Goal: Information Seeking & Learning: Learn about a topic

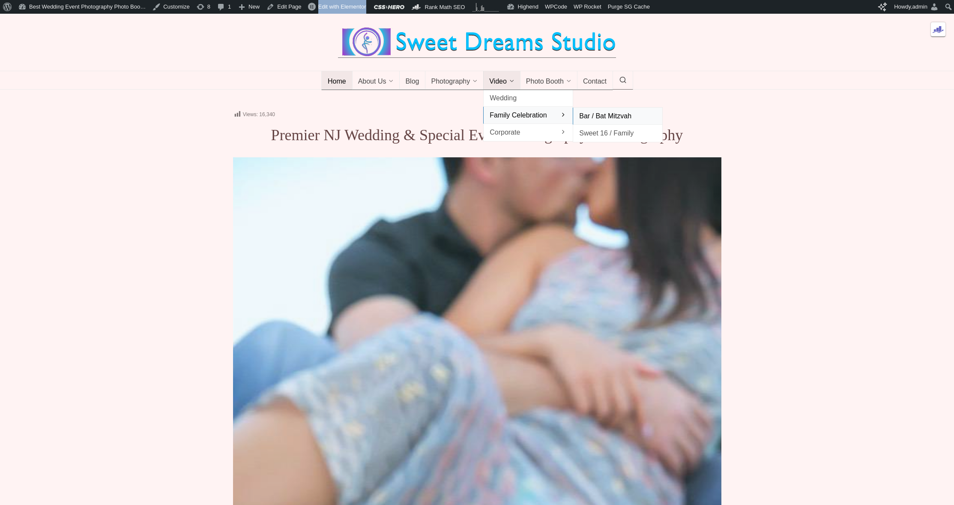
click at [598, 122] on span "Bar / Bat Mitzvah" at bounding box center [617, 116] width 77 height 12
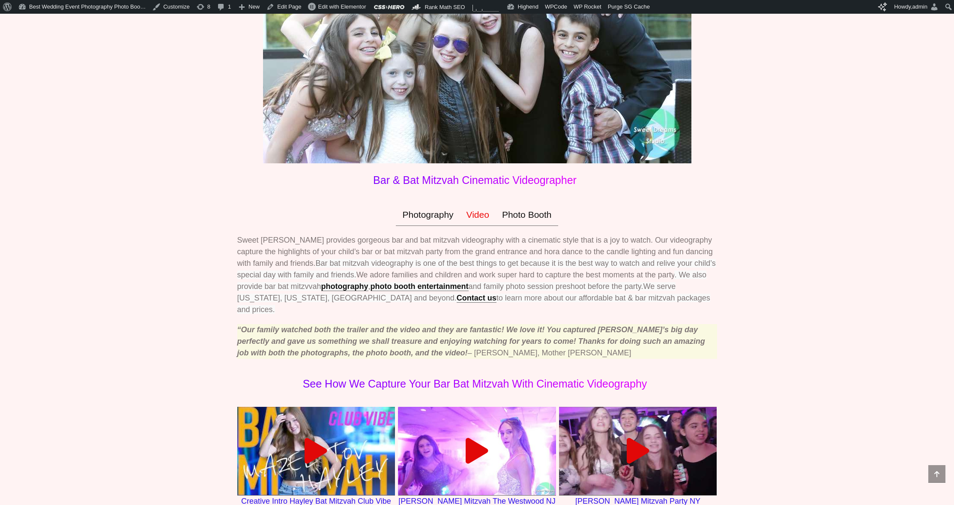
scroll to position [45, 0]
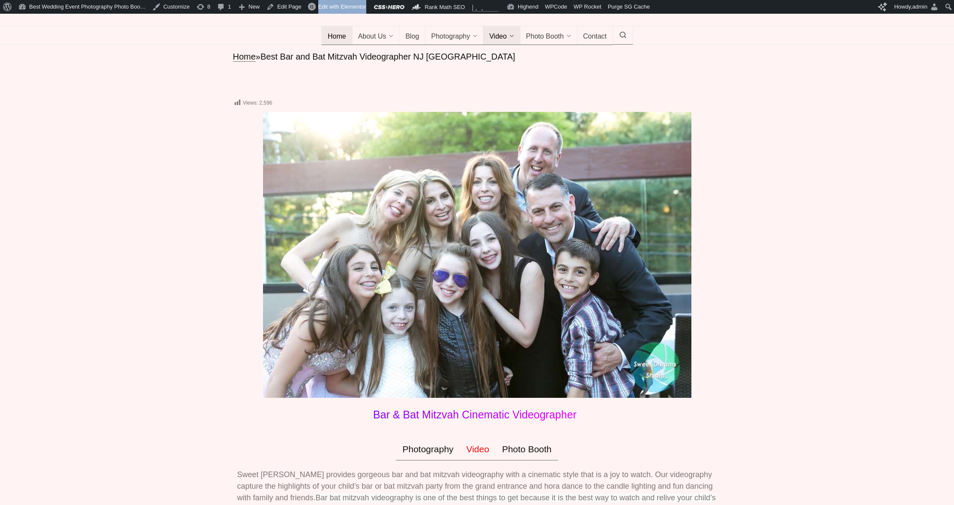
click at [332, 41] on span "Home" at bounding box center [337, 37] width 18 height 9
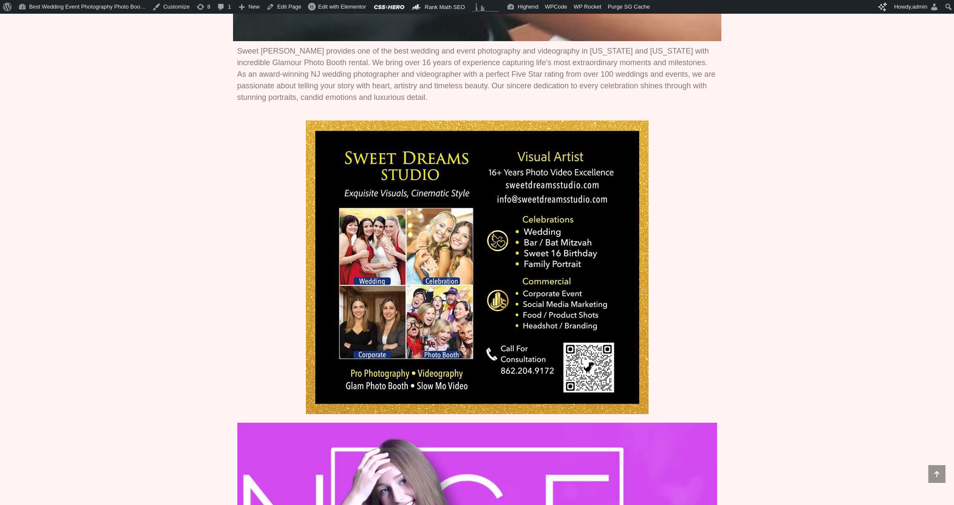
scroll to position [858, 0]
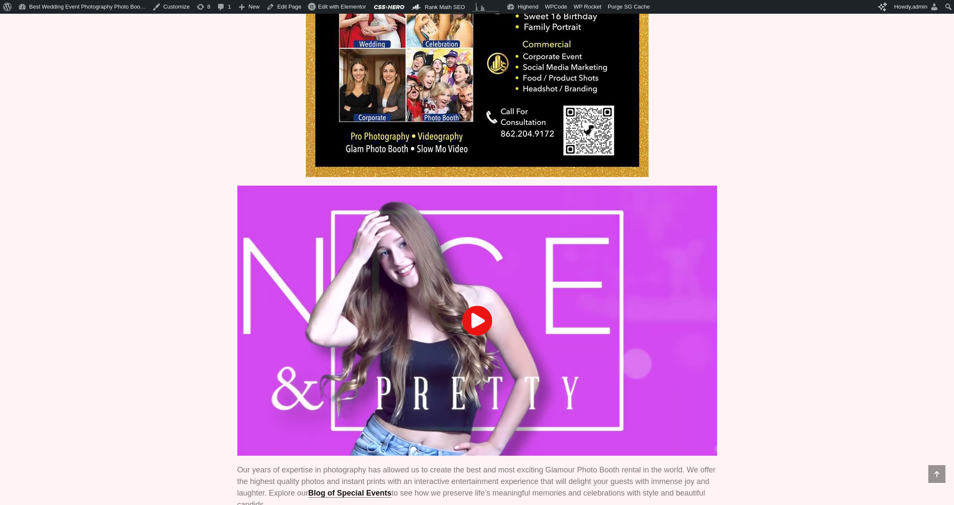
click at [473, 332] on icon at bounding box center [477, 320] width 31 height 31
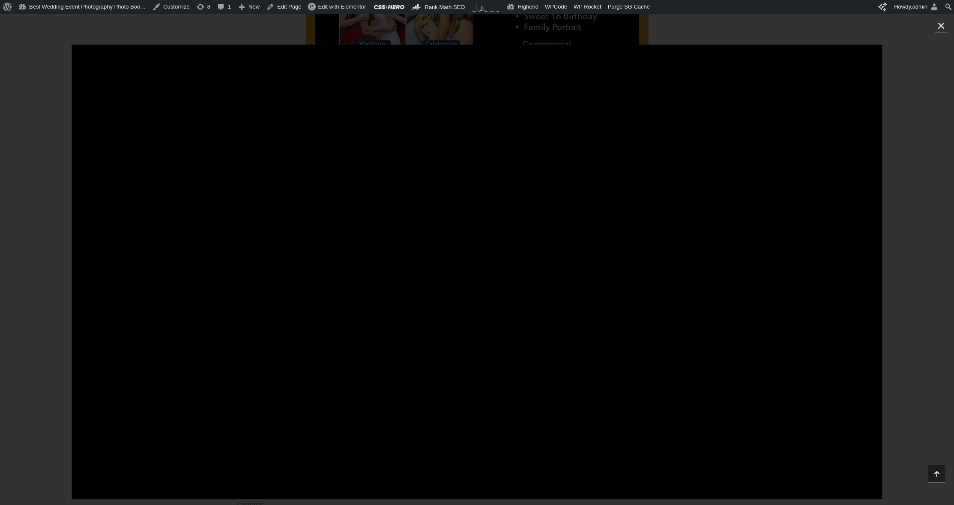
click at [54, 315] on div at bounding box center [477, 259] width 954 height 429
click at [938, 28] on icon "Close (Esc)" at bounding box center [941, 25] width 9 height 9
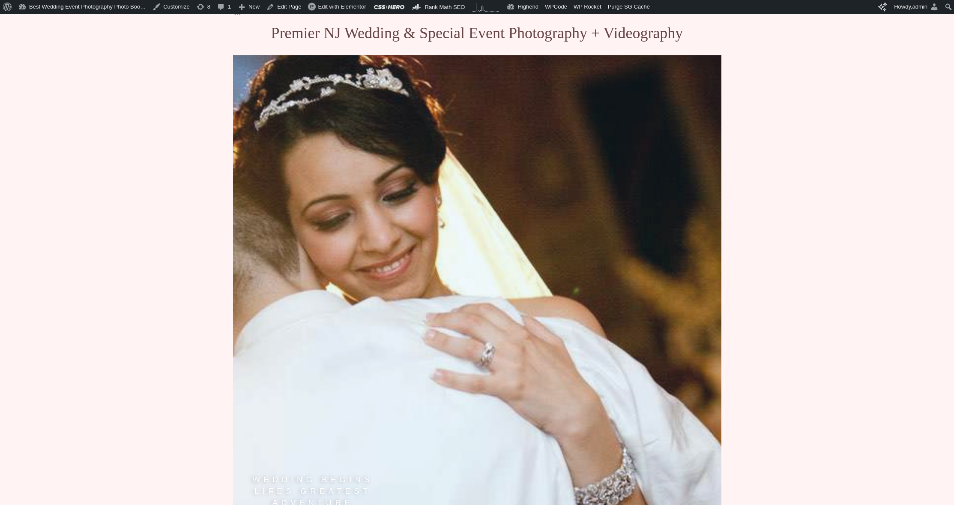
scroll to position [0, 0]
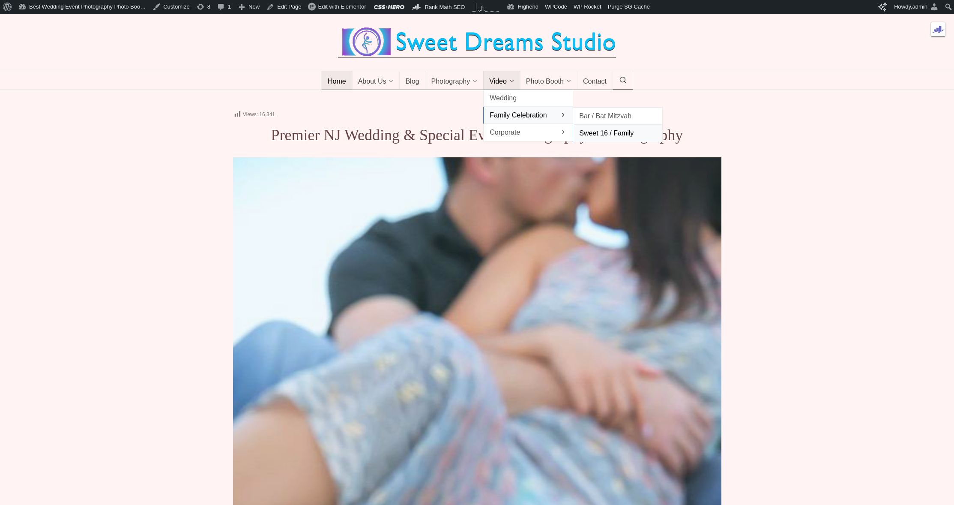
click at [596, 139] on span "Sweet 16 / Family" at bounding box center [617, 133] width 77 height 12
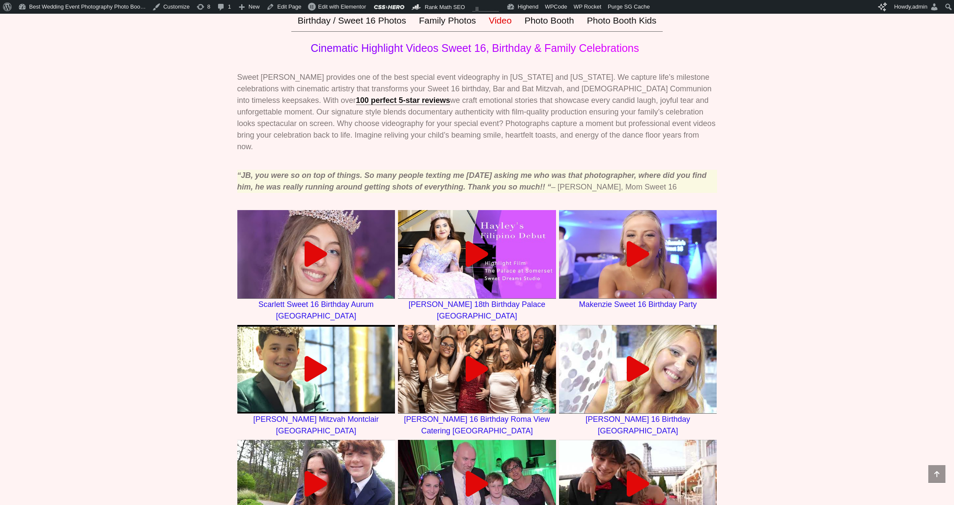
scroll to position [153, 0]
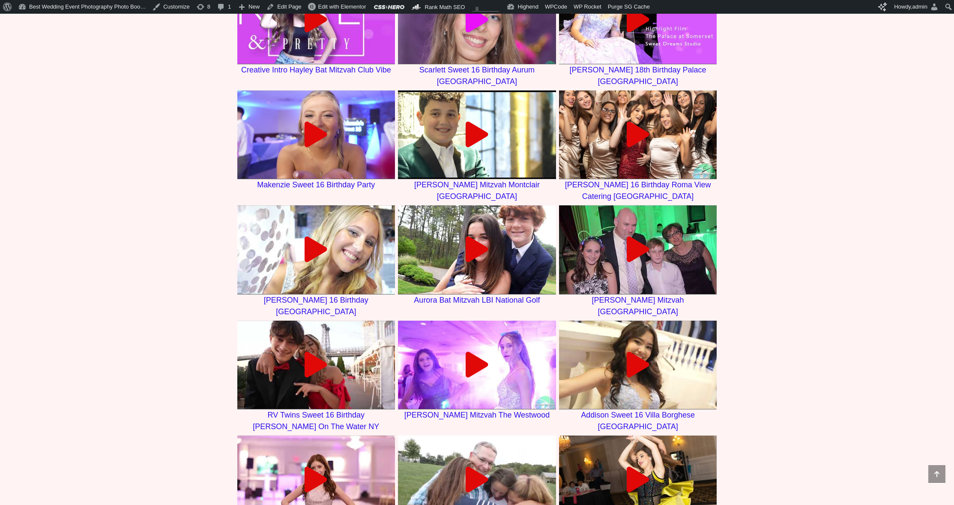
scroll to position [351, 0]
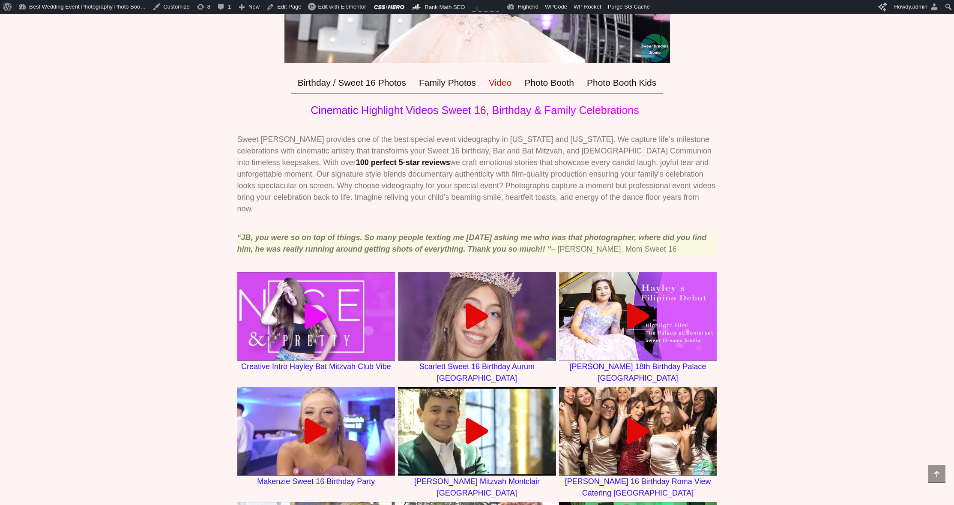
click at [317, 323] on icon at bounding box center [316, 316] width 26 height 26
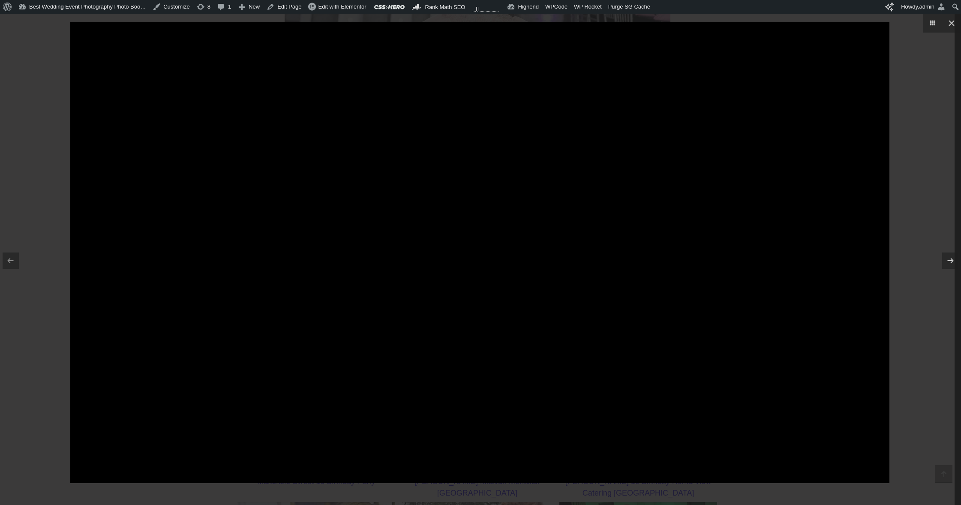
click at [904, 195] on div at bounding box center [480, 252] width 961 height 505
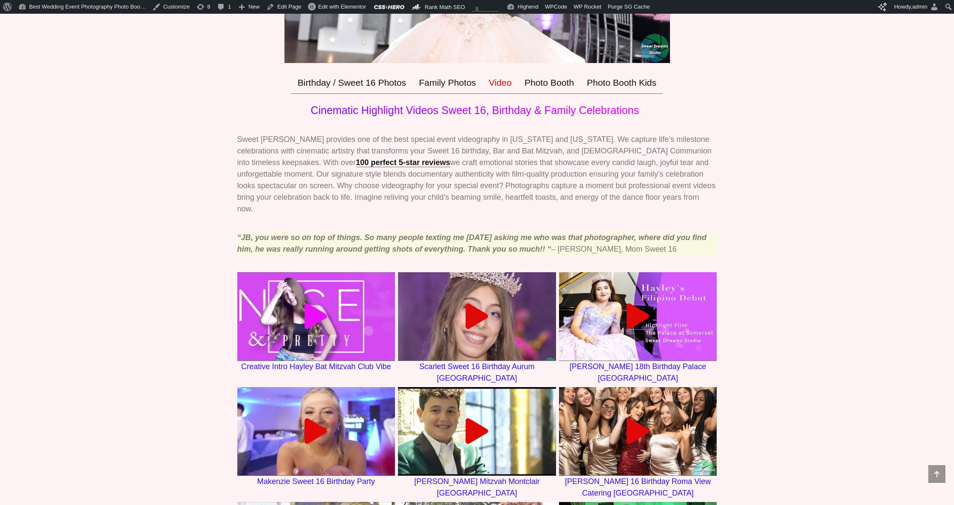
click at [313, 320] on icon at bounding box center [316, 316] width 26 height 26
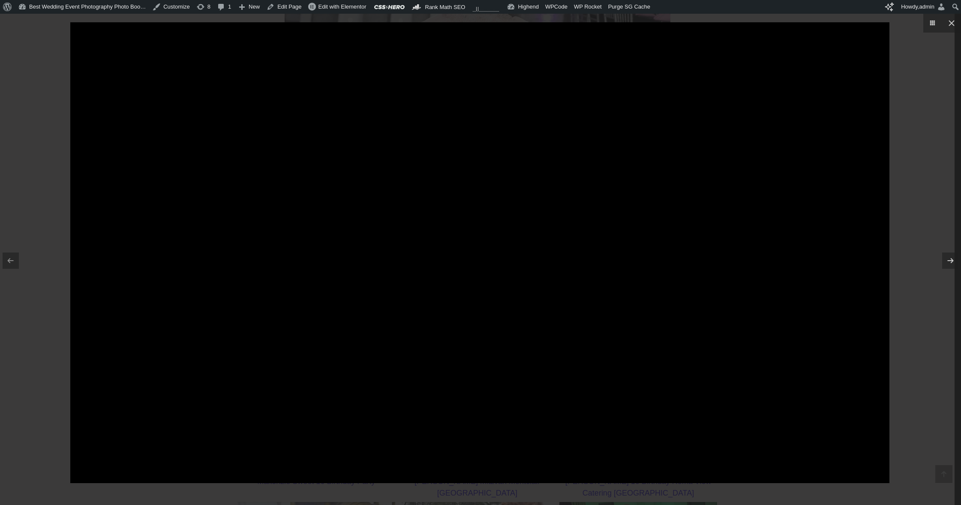
click at [32, 303] on div at bounding box center [480, 252] width 961 height 505
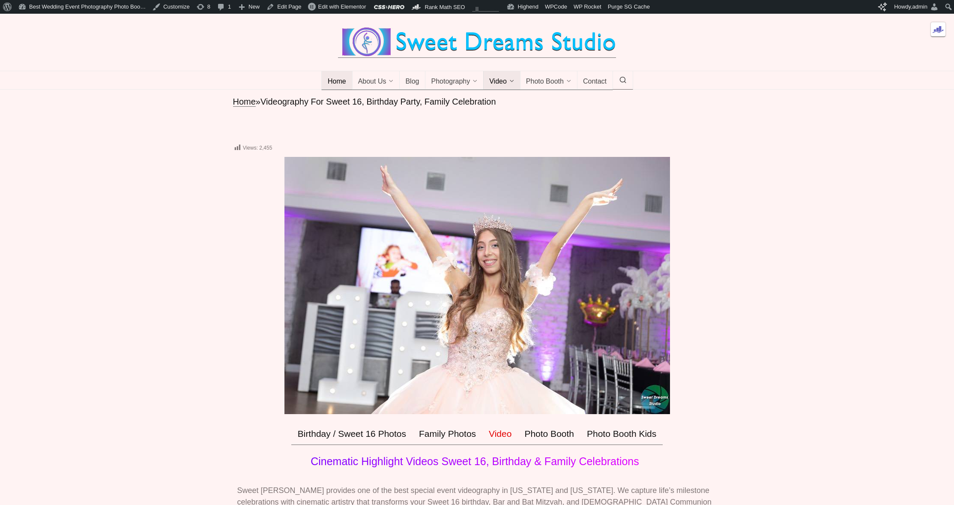
click at [341, 86] on span "Home" at bounding box center [337, 82] width 18 height 9
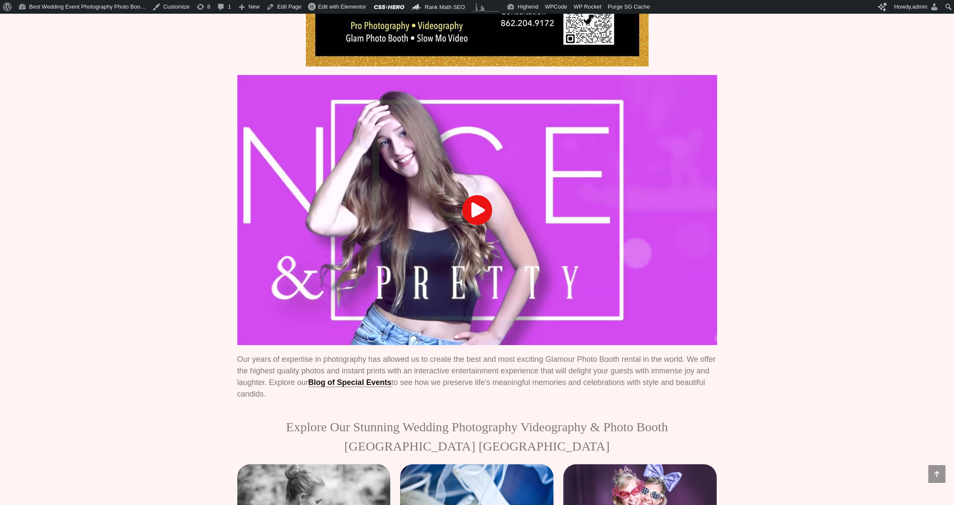
scroll to position [1093, 0]
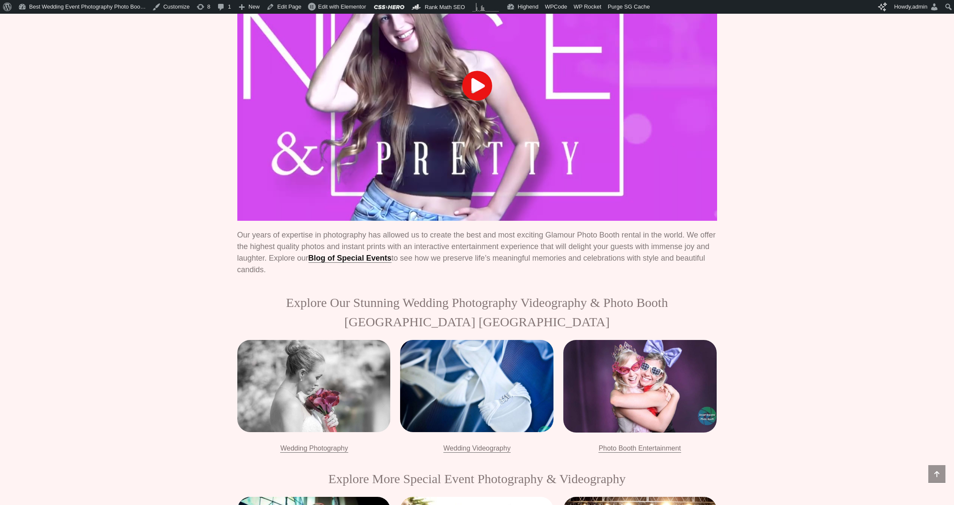
click at [433, 138] on div at bounding box center [477, 86] width 480 height 270
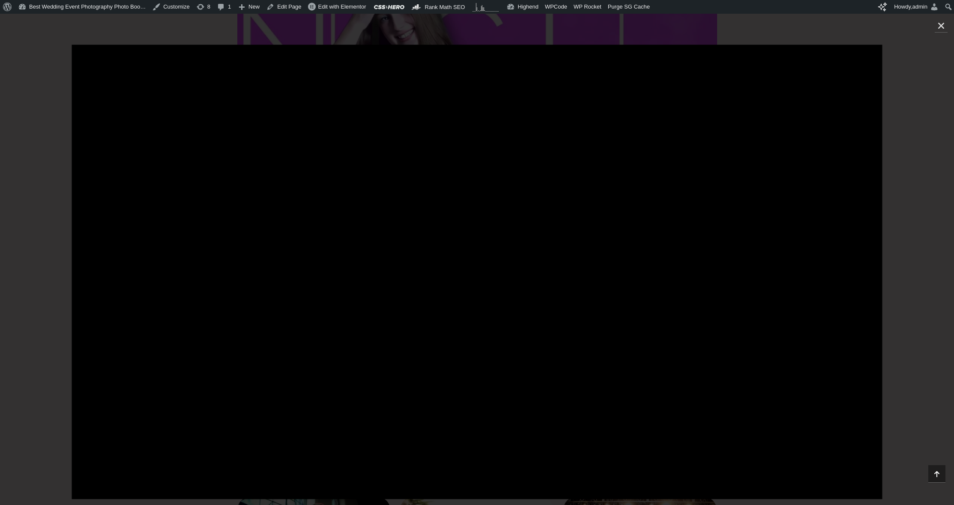
click at [36, 213] on div at bounding box center [477, 259] width 954 height 429
click at [938, 22] on icon "Close (Esc)" at bounding box center [941, 25] width 9 height 9
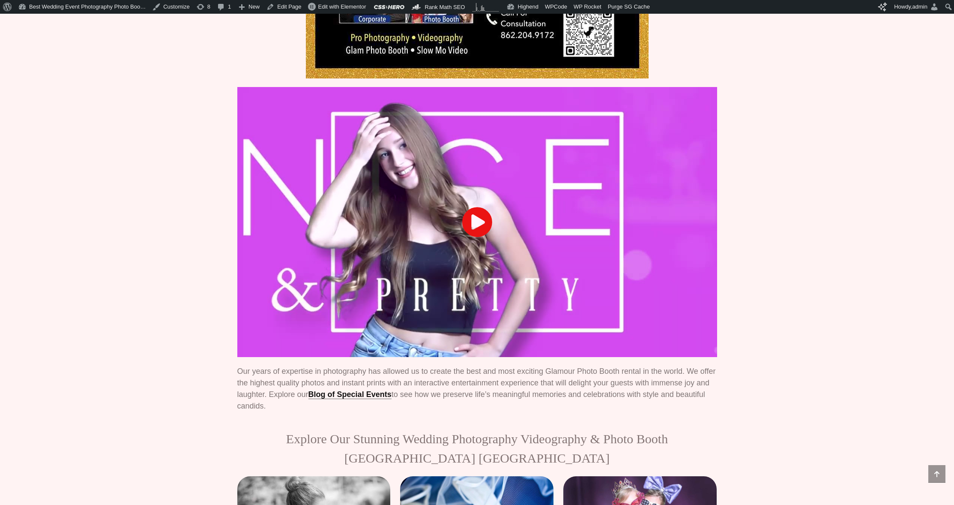
scroll to position [894, 0]
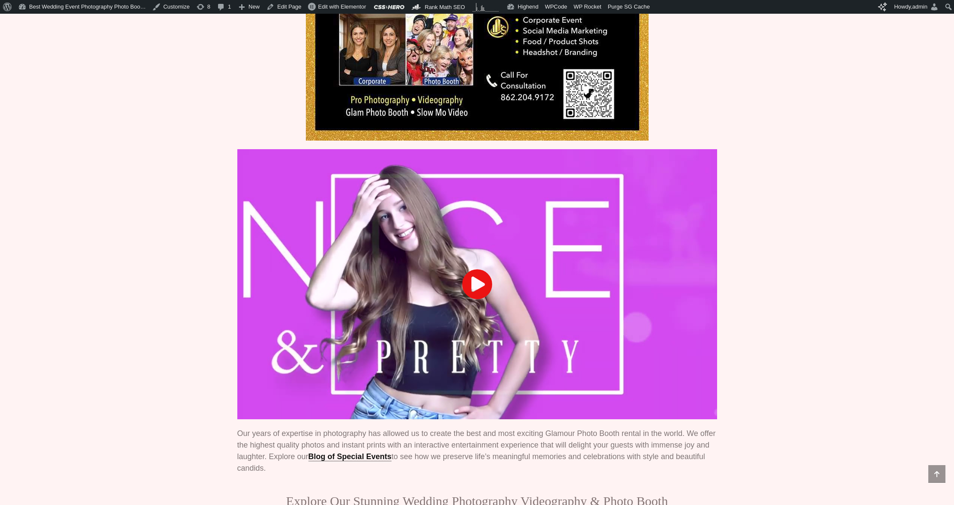
click at [387, 251] on div at bounding box center [477, 284] width 480 height 270
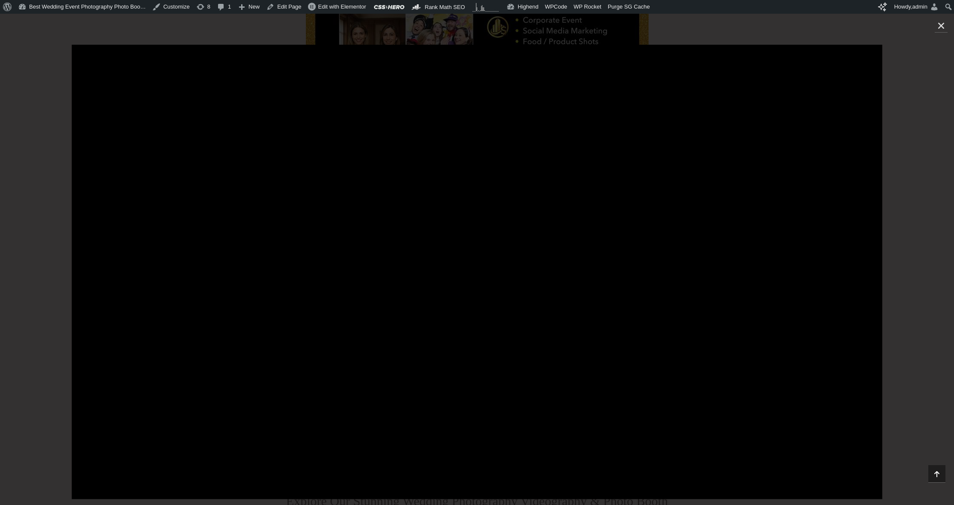
click at [32, 234] on div at bounding box center [477, 259] width 954 height 429
click at [943, 26] on icon "Close (Esc)" at bounding box center [941, 25] width 9 height 9
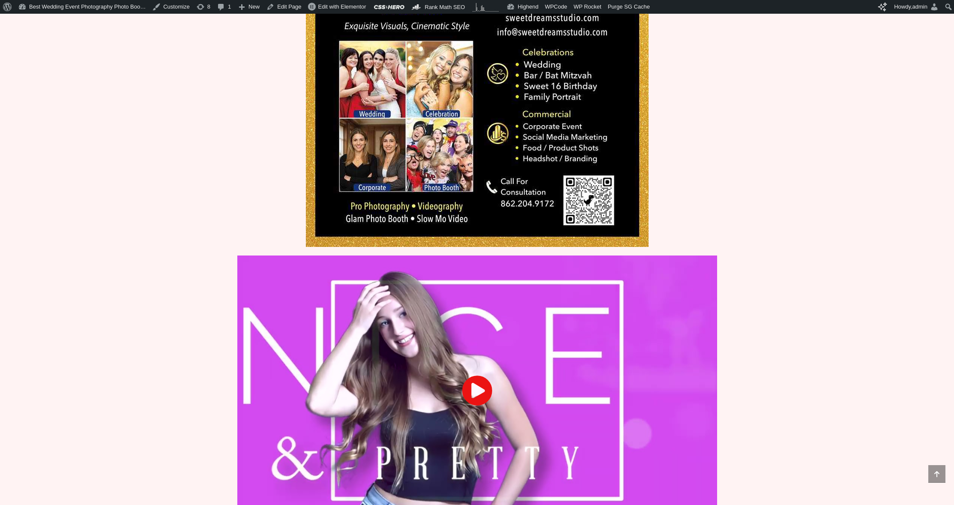
scroll to position [850, 0]
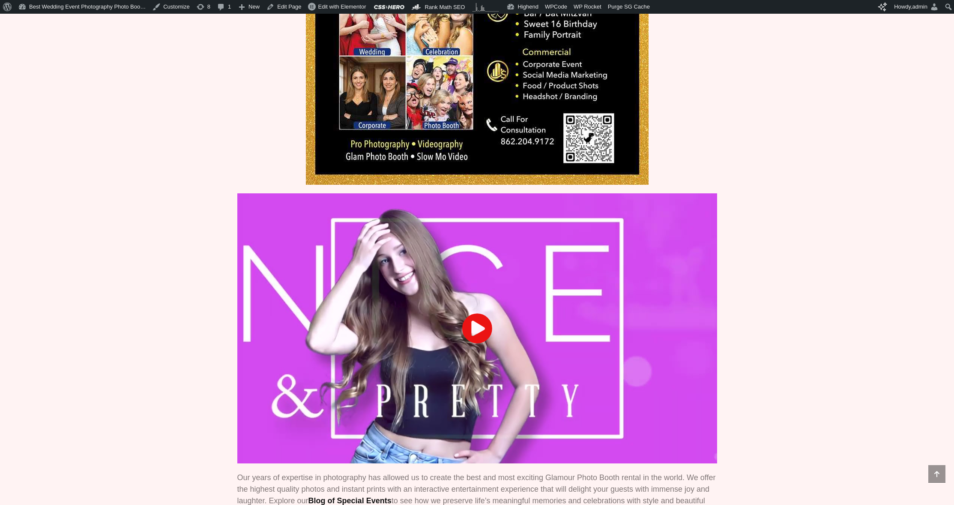
click at [475, 344] on icon at bounding box center [477, 328] width 31 height 31
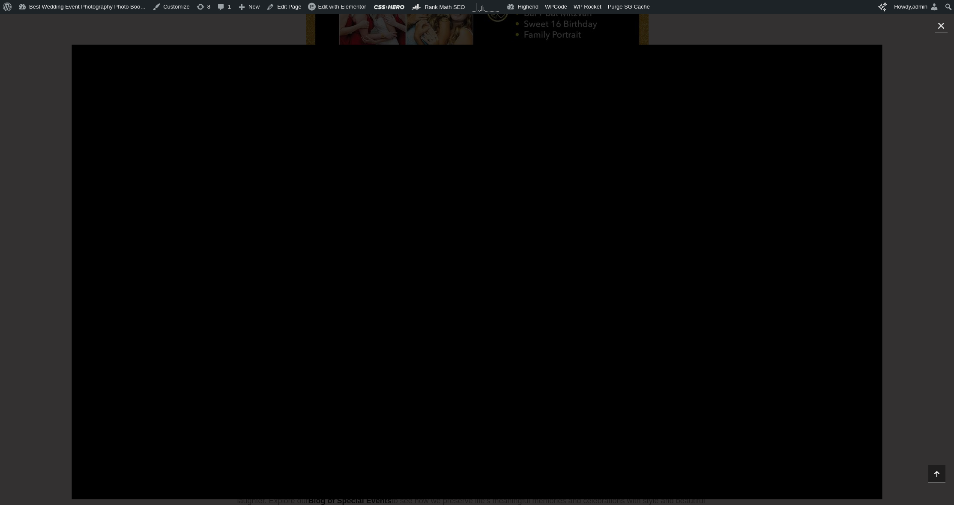
click at [43, 291] on div at bounding box center [477, 259] width 954 height 429
click at [939, 23] on icon "Close (Esc)" at bounding box center [941, 25] width 9 height 9
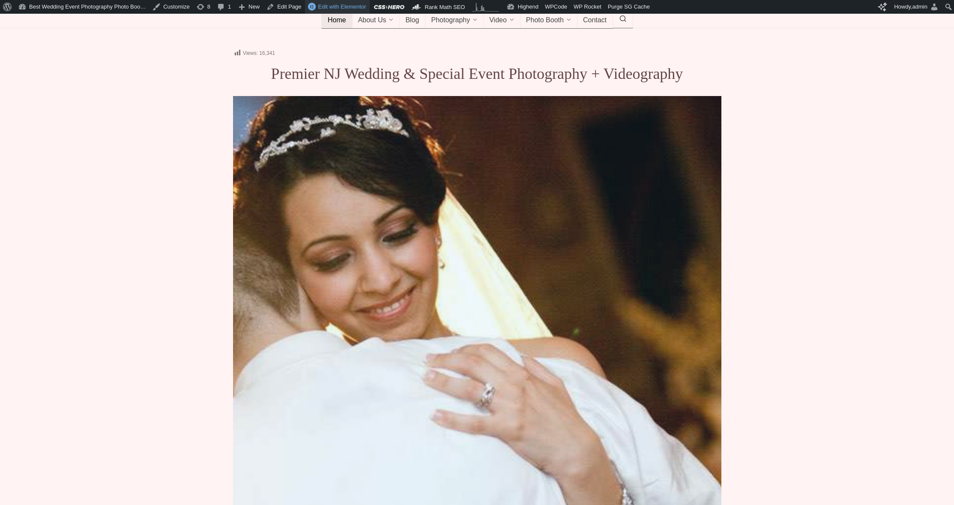
scroll to position [0, 0]
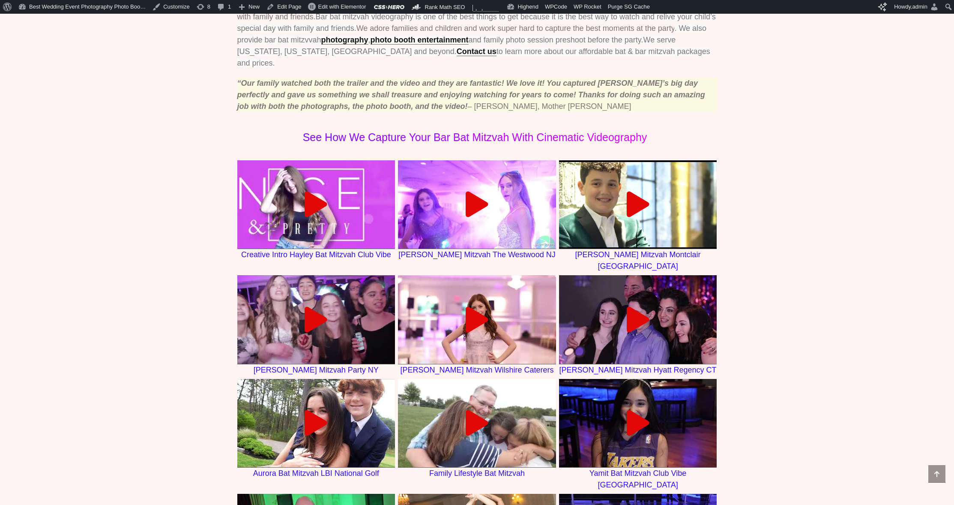
scroll to position [464, 0]
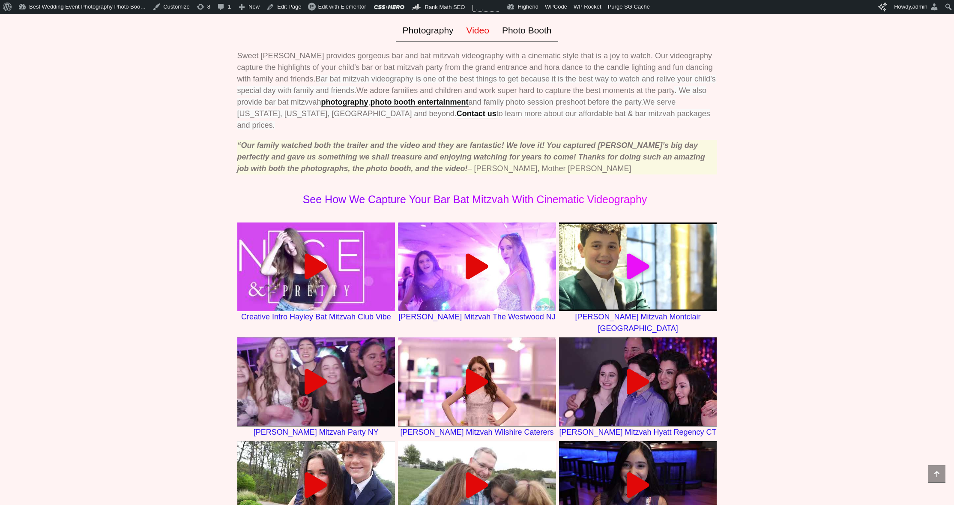
click at [644, 237] on link at bounding box center [638, 266] width 158 height 89
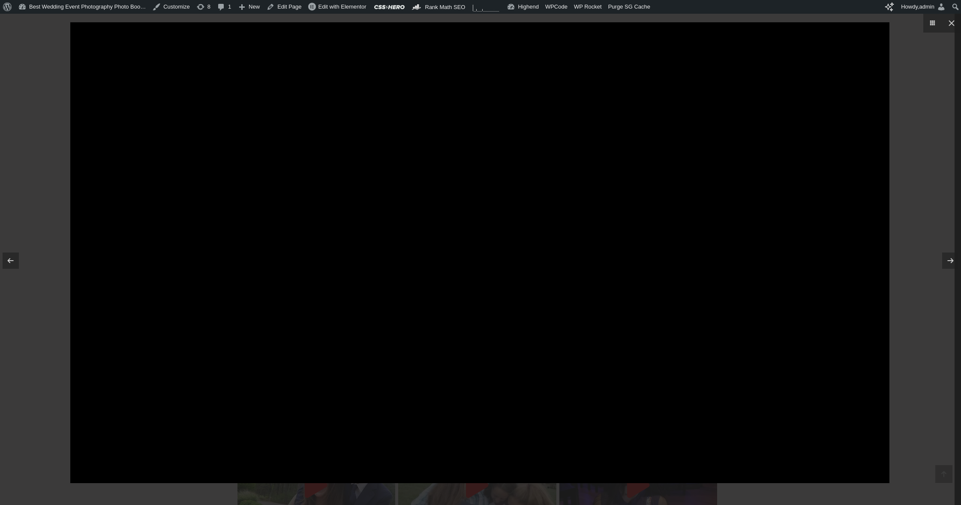
drag, startPoint x: 40, startPoint y: 80, endPoint x: 72, endPoint y: 73, distance: 32.4
click at [41, 80] on div at bounding box center [480, 252] width 961 height 505
